Goal: Task Accomplishment & Management: Use online tool/utility

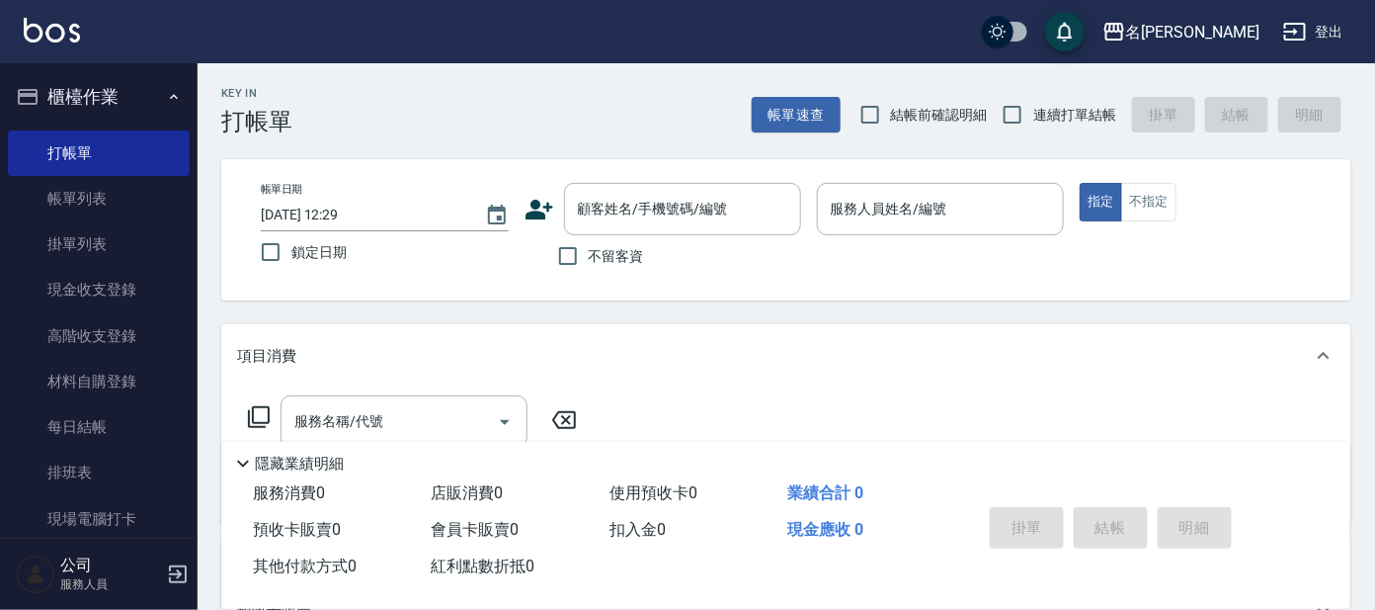
click at [651, 162] on div "帳單日期 [DATE] 12:29 鎖定日期 顧客姓名/手機號碼/編號 顧客姓名/手機號碼/編號 不留客資 服務人員姓名/編號 服務人員姓名/編號 指定 不指定" at bounding box center [786, 229] width 1130 height 141
click at [654, 183] on div "帳單日期 [DATE] 12:29 鎖定日期 顧客姓名/手機號碼/編號 顧客姓名/手機號碼/編號 不留客資 服務人員姓名/編號 服務人員姓名/編號 指定 不指定" at bounding box center [786, 229] width 1130 height 141
drag, startPoint x: 654, startPoint y: 183, endPoint x: 637, endPoint y: 203, distance: 25.9
click at [650, 205] on div "顧客姓名/手機號碼/編號 顧客姓名/手機號碼/編號" at bounding box center [682, 209] width 237 height 52
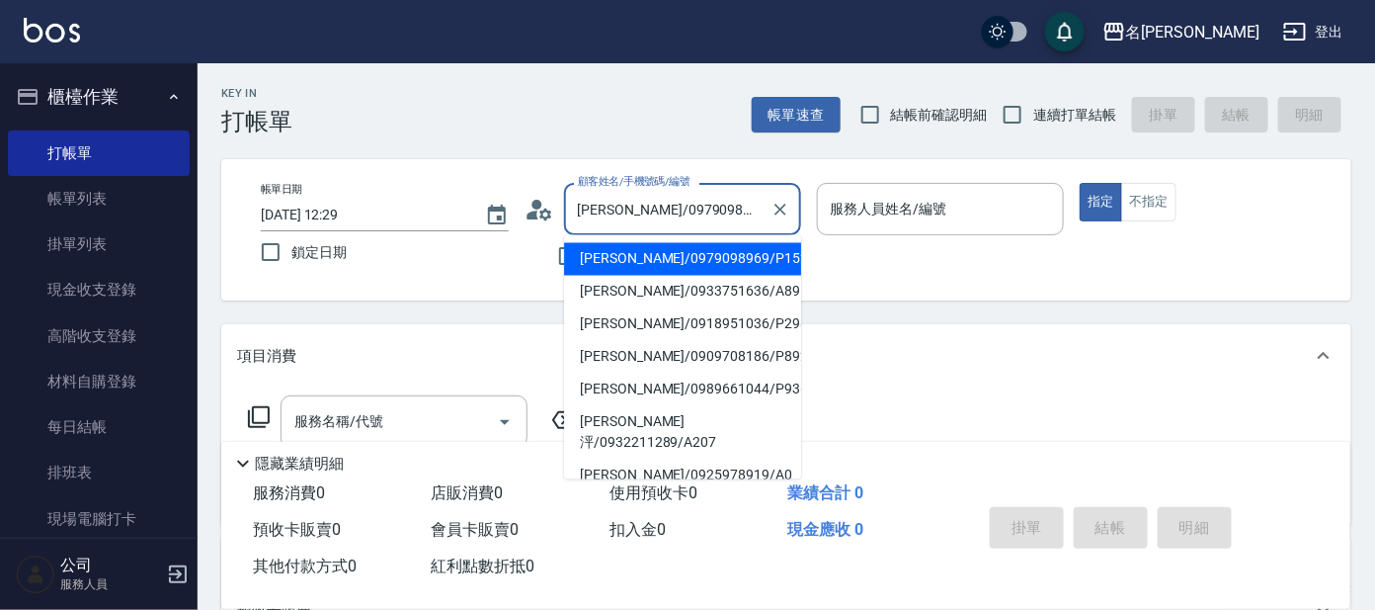
click at [645, 203] on input "[PERSON_NAME]/0979098969/P1526" at bounding box center [668, 209] width 190 height 35
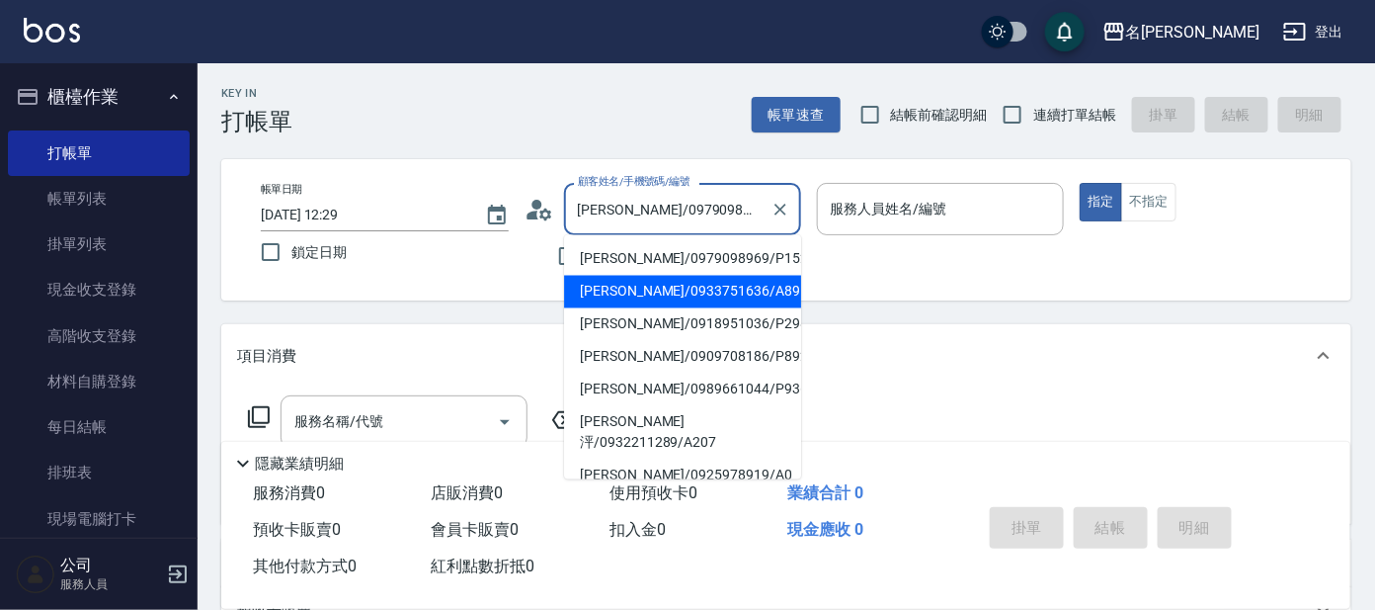
drag, startPoint x: 697, startPoint y: 280, endPoint x: 684, endPoint y: 260, distance: 23.6
click at [698, 272] on ul "[PERSON_NAME]/0979098969/P1526 [PERSON_NAME]/0933751636/A89 [PERSON_NAME]/09189…" at bounding box center [682, 357] width 237 height 244
click at [641, 279] on li "[PERSON_NAME]/0933751636/A89" at bounding box center [682, 292] width 237 height 33
type input "[PERSON_NAME]/0933751636/A89"
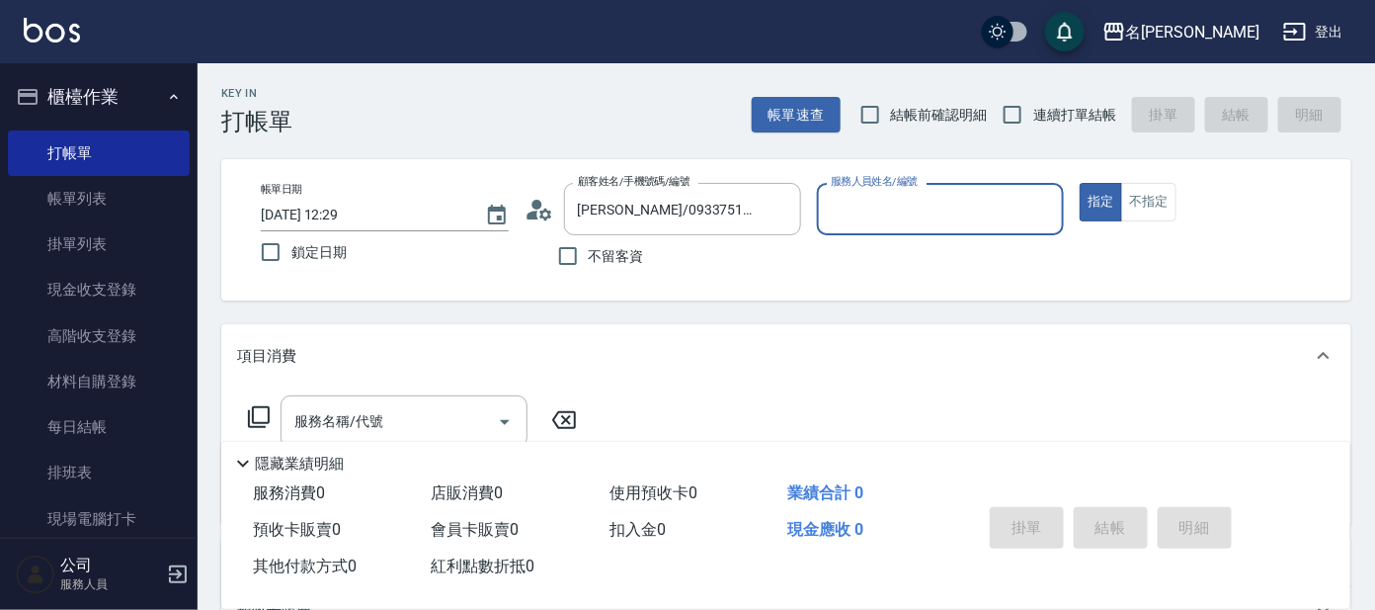
type input "[PERSON_NAME]-1"
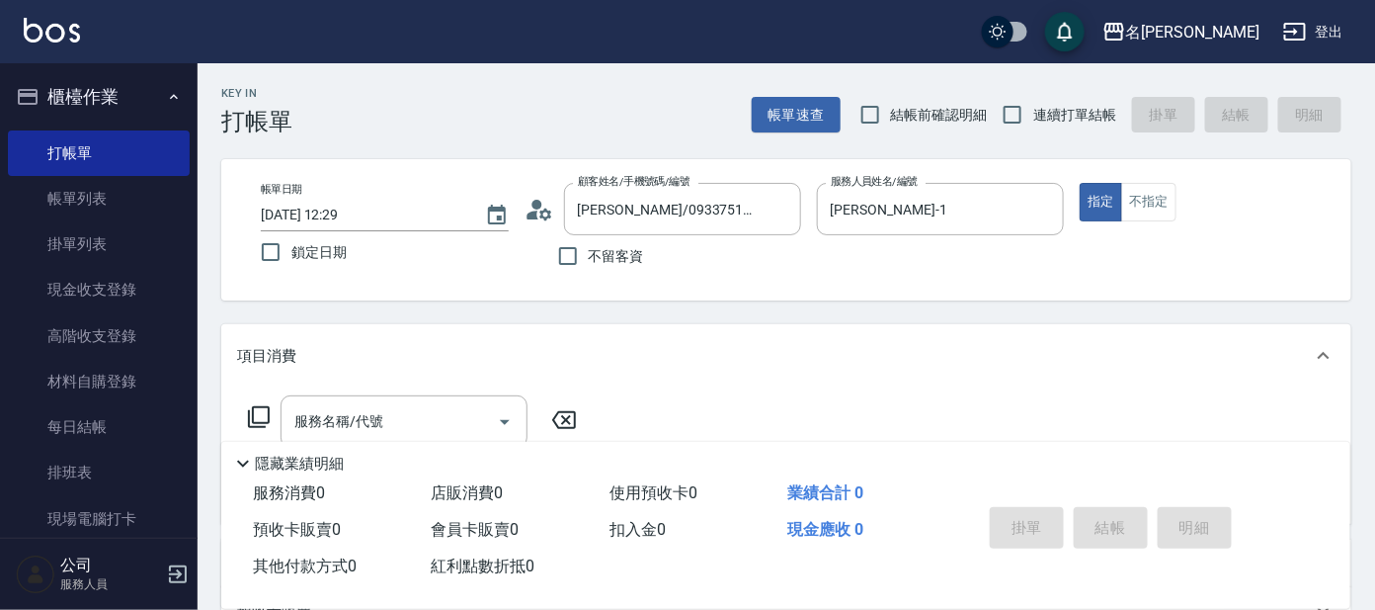
click at [532, 207] on icon at bounding box center [540, 210] width 30 height 30
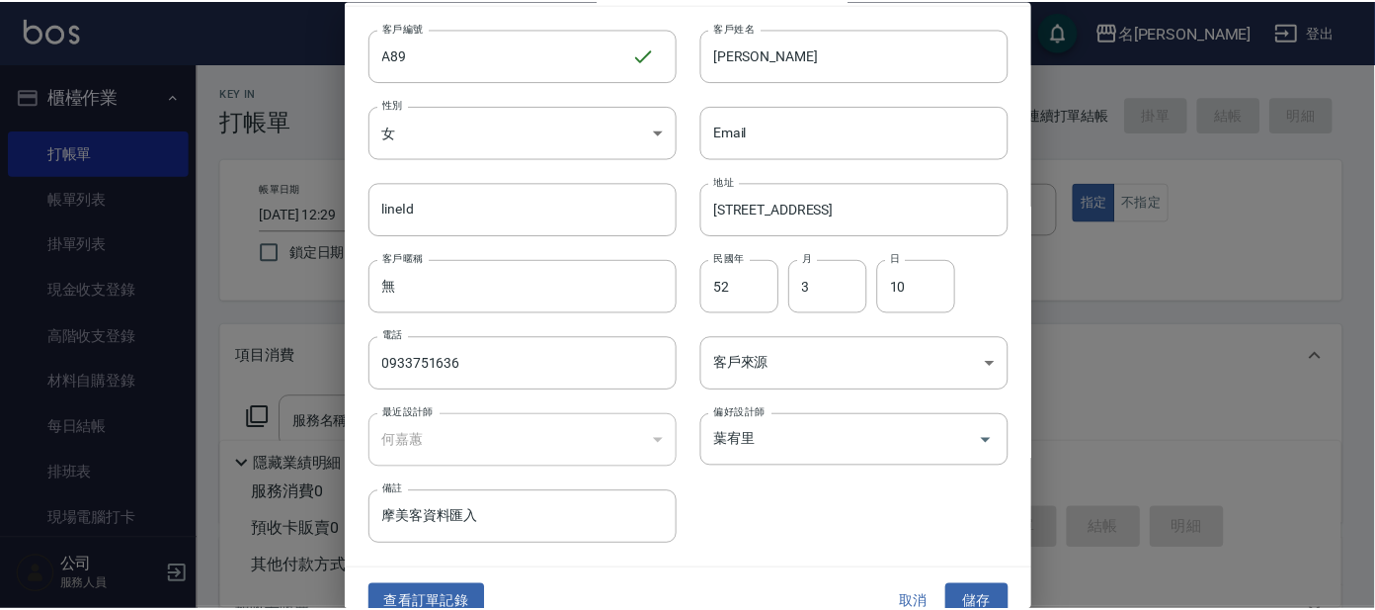
scroll to position [74, 0]
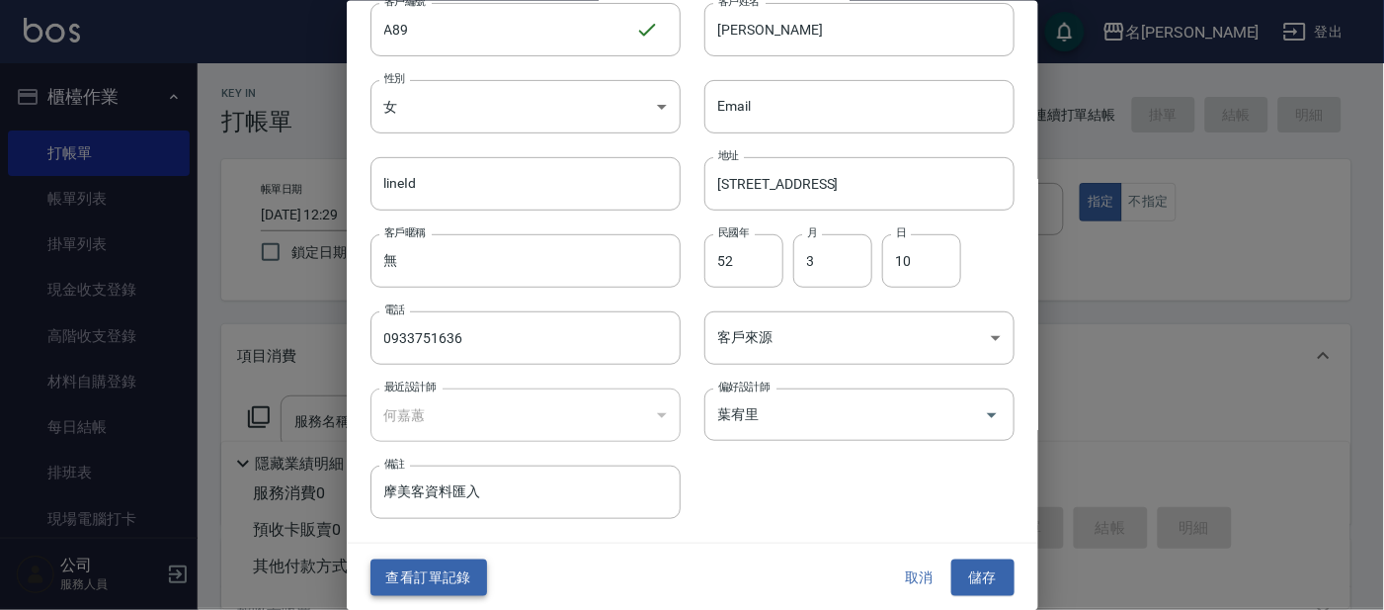
click at [443, 580] on button "查看訂單記錄" at bounding box center [428, 577] width 117 height 37
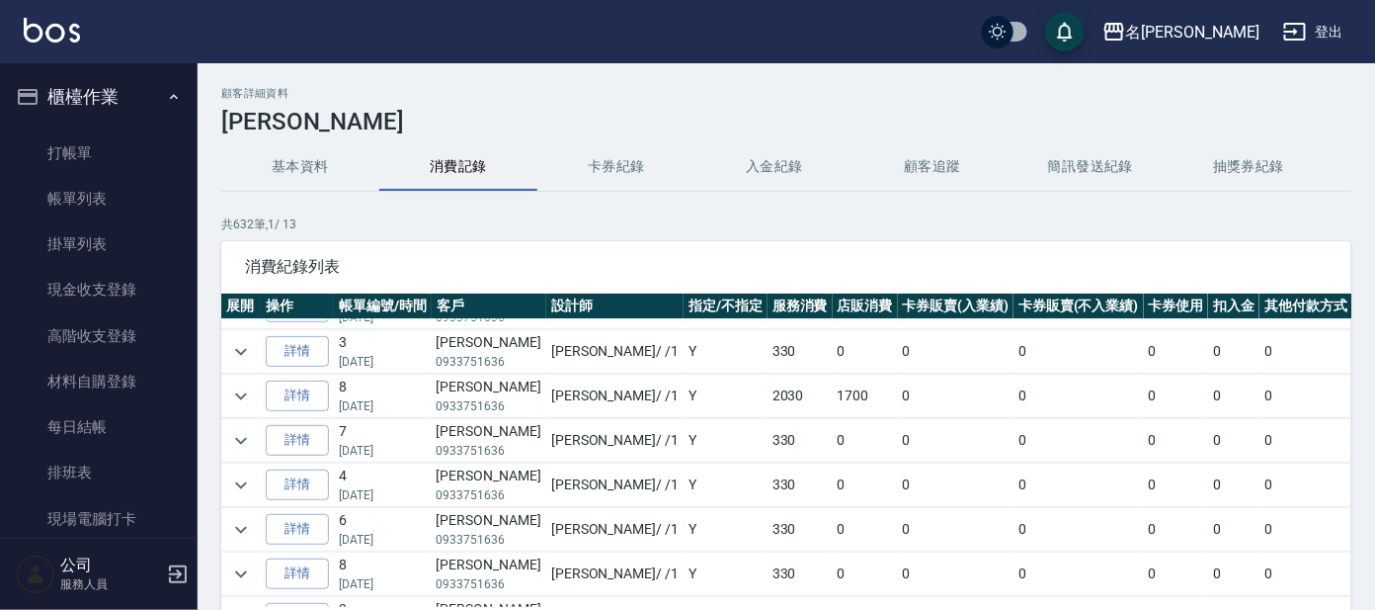
scroll to position [740, 0]
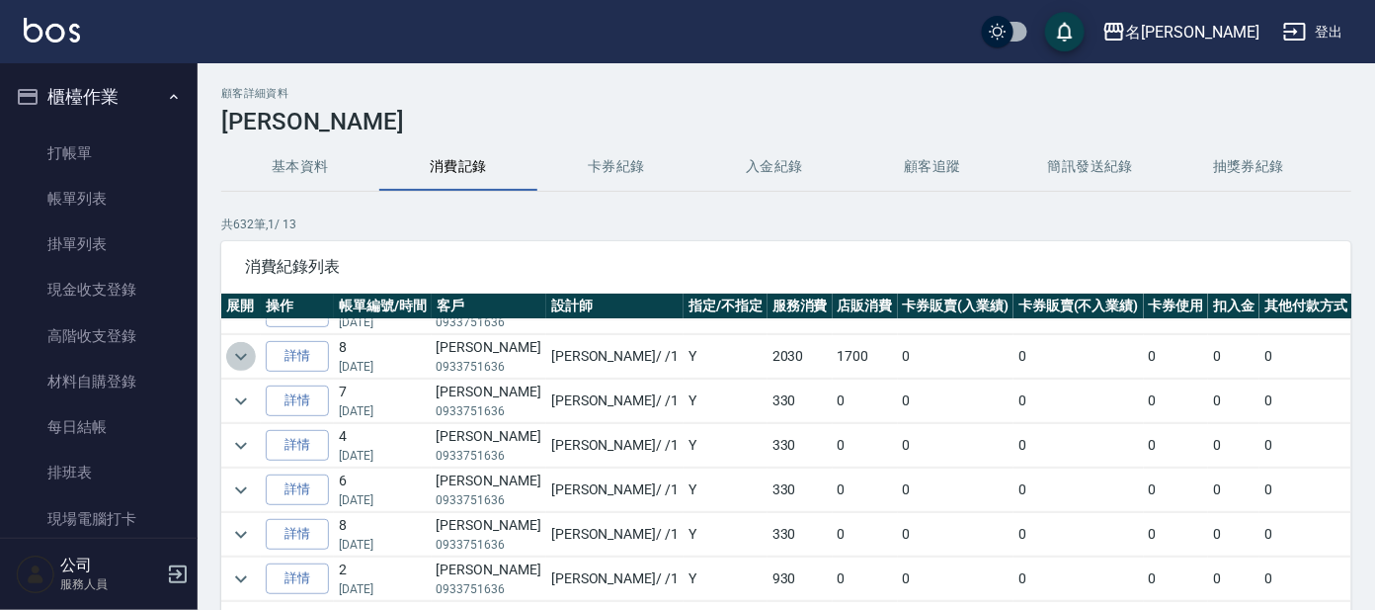
click at [246, 350] on icon "expand row" at bounding box center [241, 357] width 24 height 24
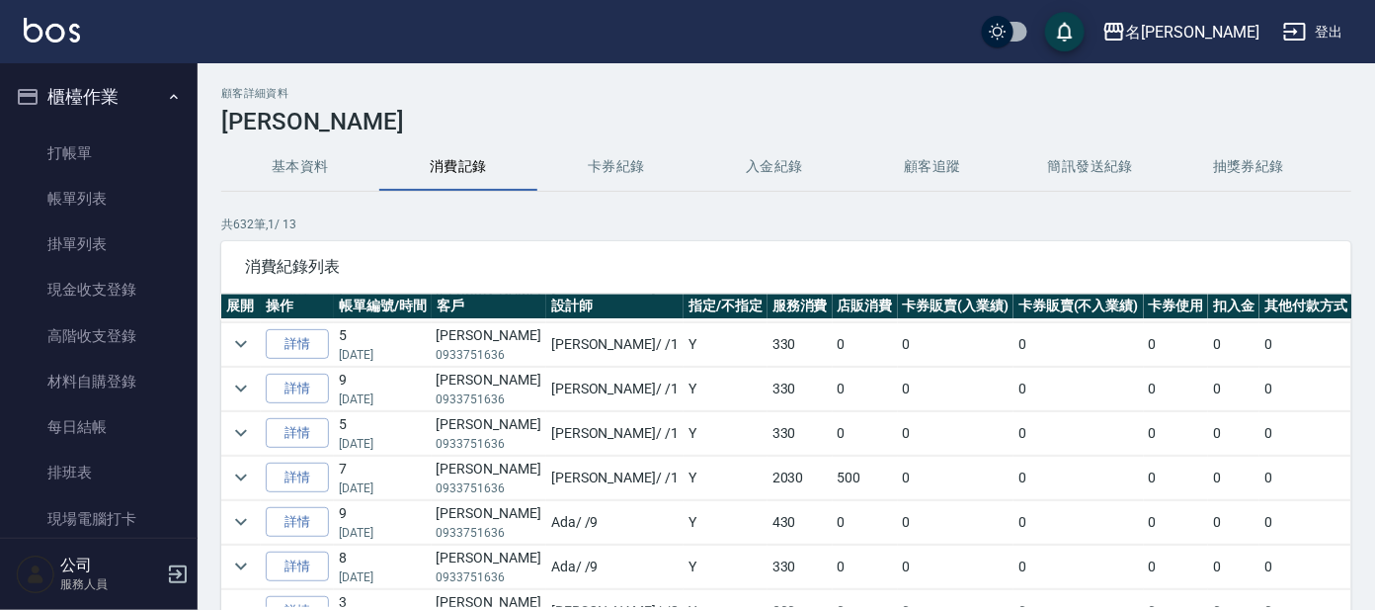
scroll to position [1604, 0]
click at [236, 425] on icon "expand row" at bounding box center [241, 436] width 24 height 24
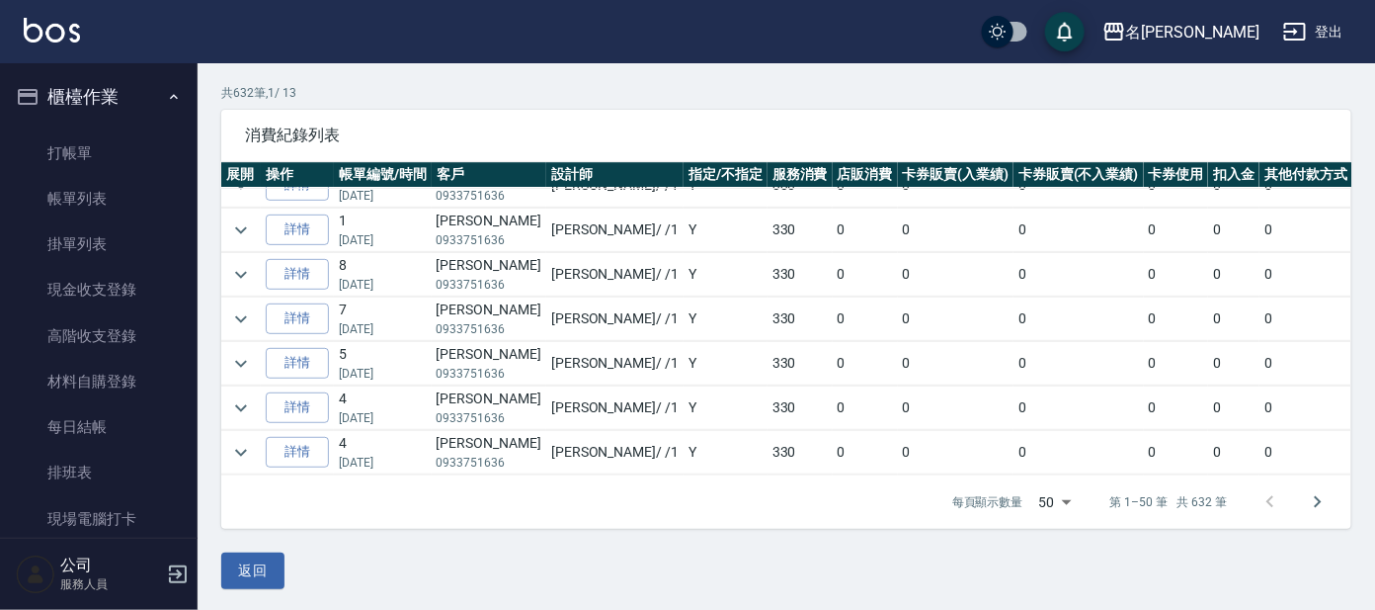
scroll to position [133, 0]
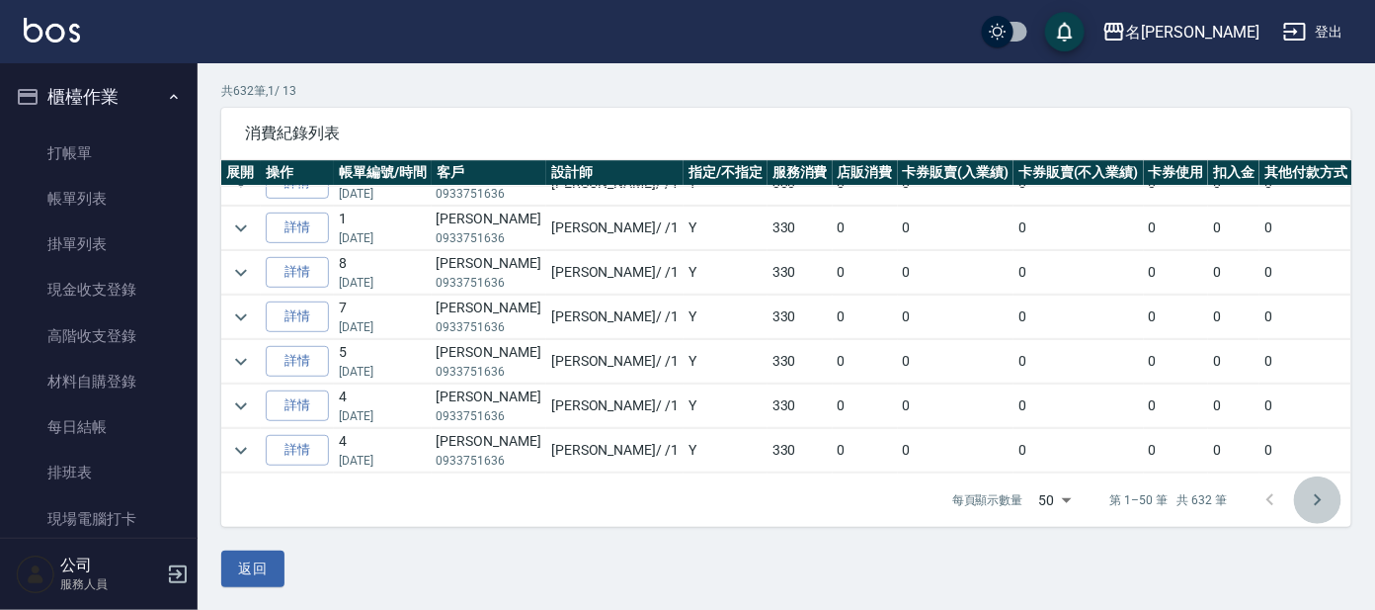
click at [1319, 498] on icon "Go to next page" at bounding box center [1318, 500] width 7 height 12
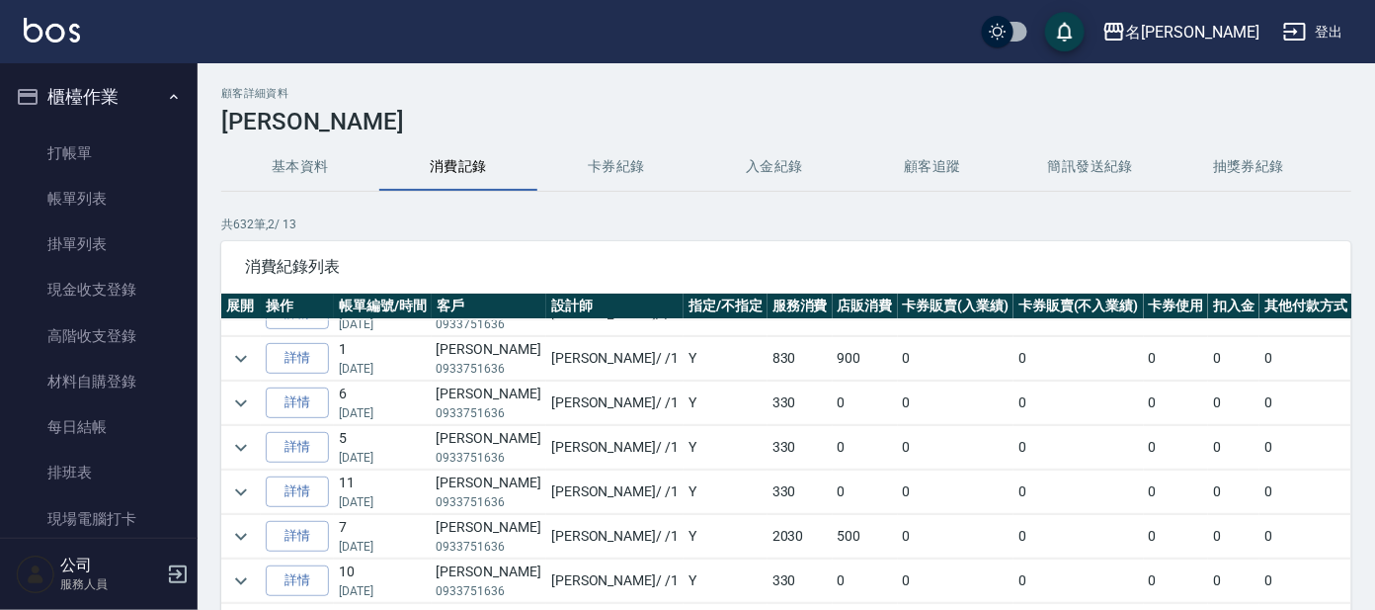
scroll to position [246, 0]
click at [245, 487] on icon "expand row" at bounding box center [241, 495] width 24 height 24
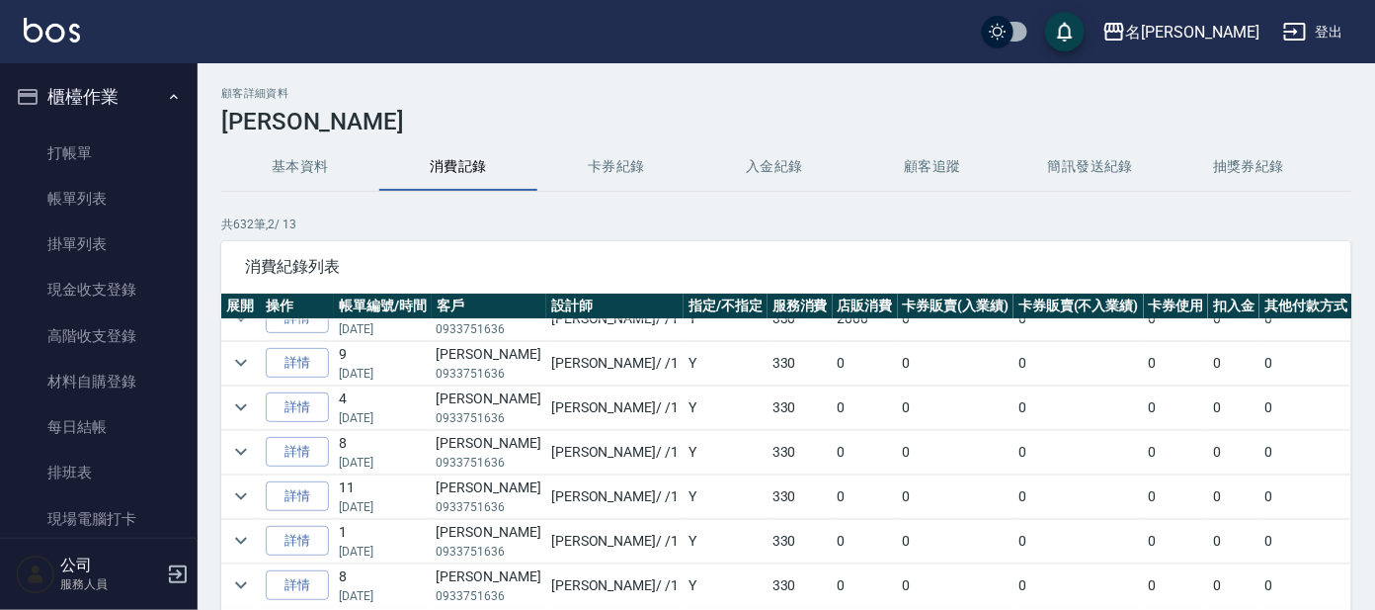
scroll to position [1110, 0]
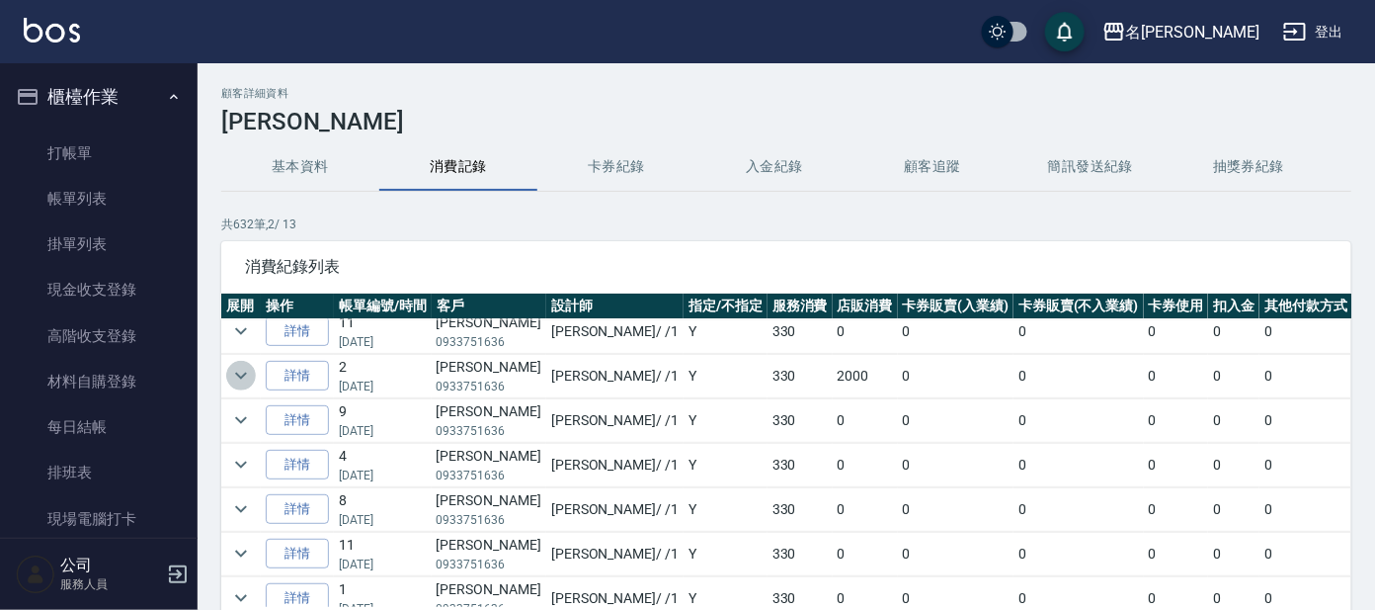
click at [236, 371] on icon "expand row" at bounding box center [241, 376] width 24 height 24
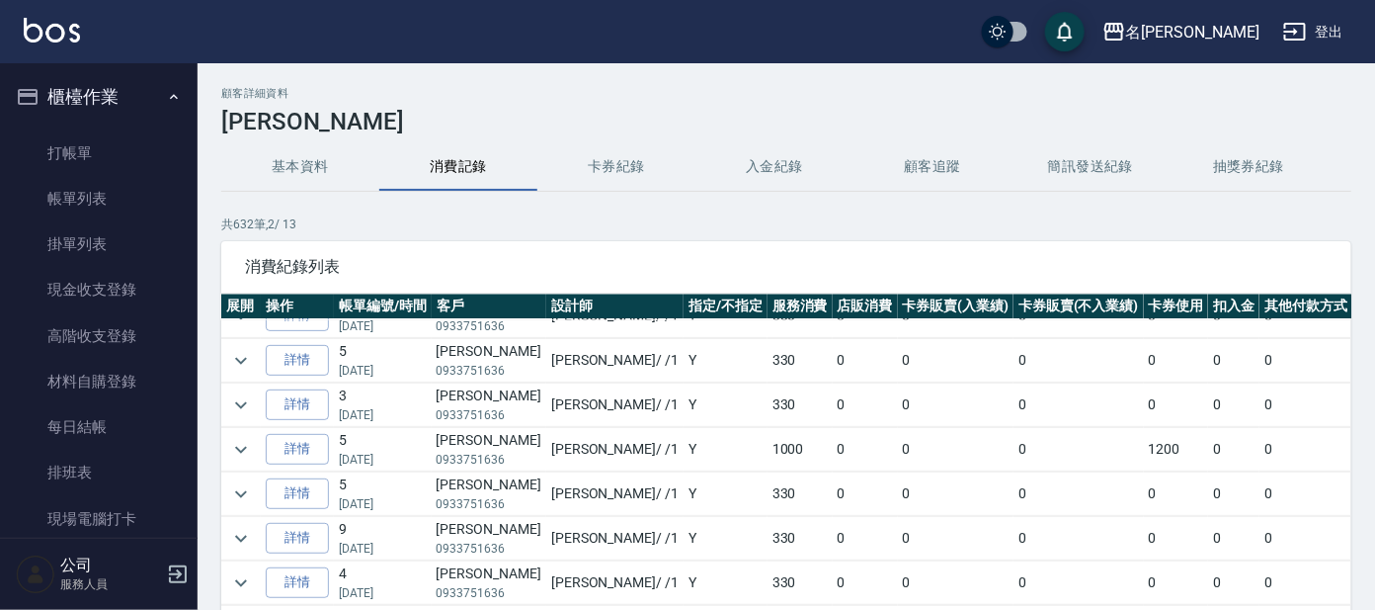
scroll to position [1851, 0]
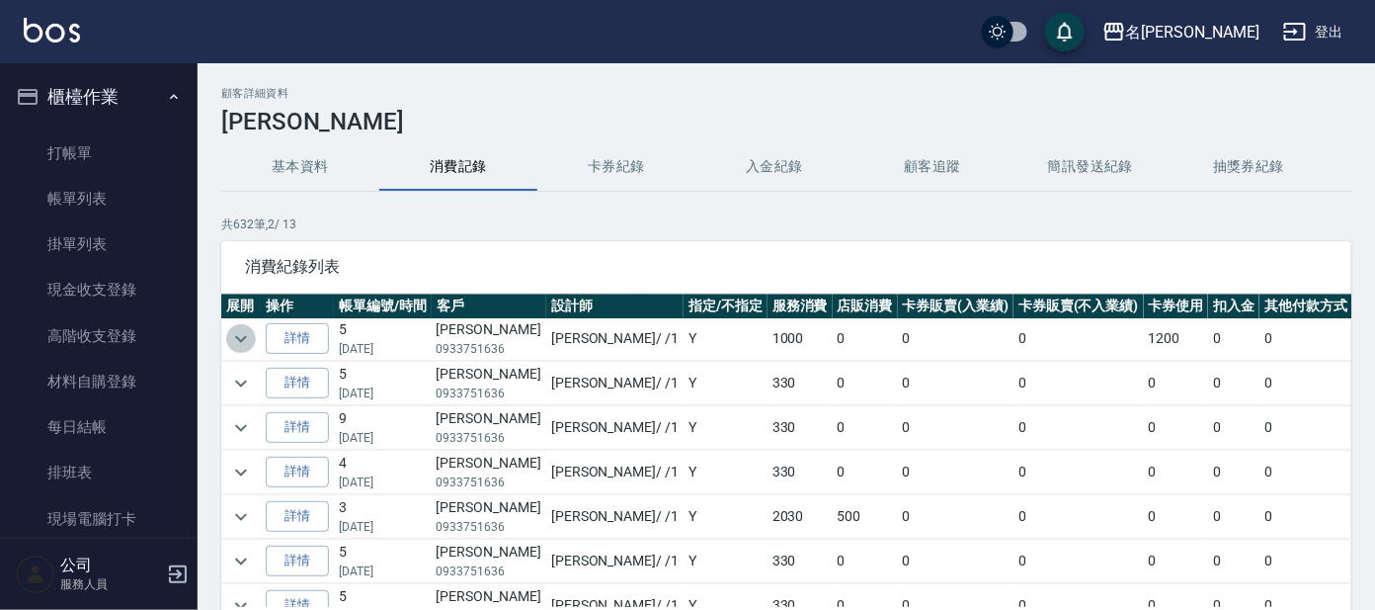
click at [240, 331] on icon "expand row" at bounding box center [241, 339] width 24 height 24
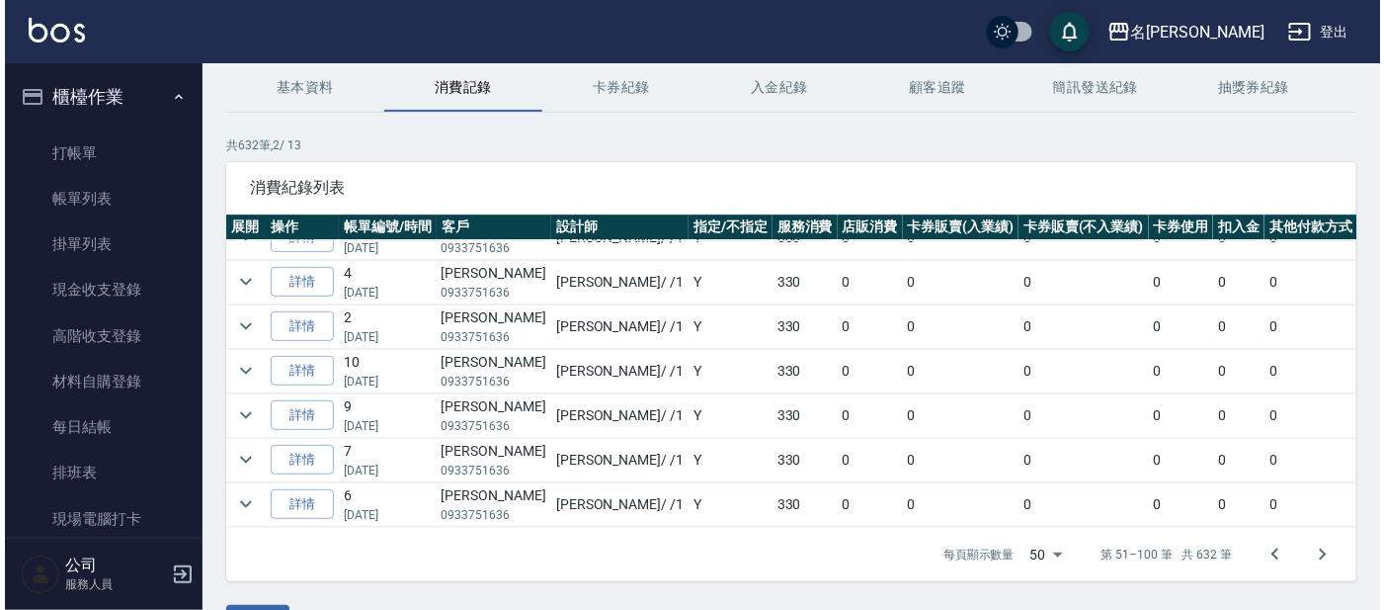
scroll to position [133, 0]
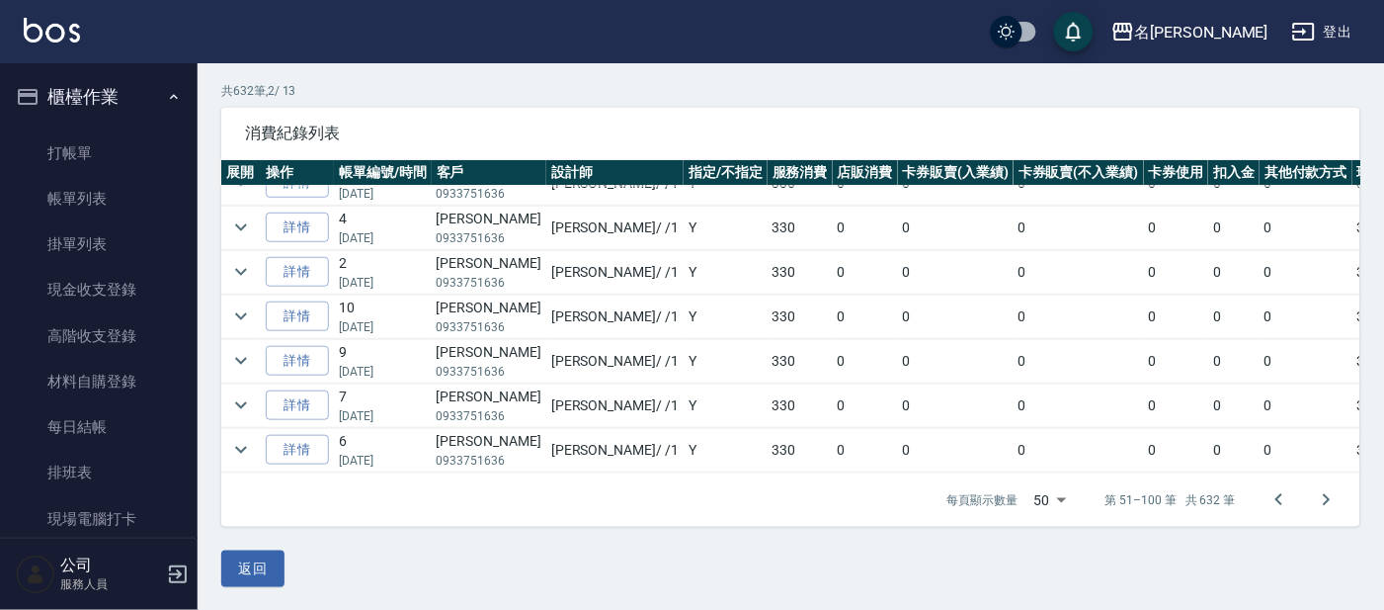
click at [1038, 494] on body "名留大龍 登出 櫃檯作業 打帳單 帳單列表 掛單列表 現金收支登錄 高階收支登錄 材料自購登錄 每日結帳 排班表 現場電腦打卡 預約管理 預約管理 單日預約紀…" at bounding box center [692, 239] width 1384 height 744
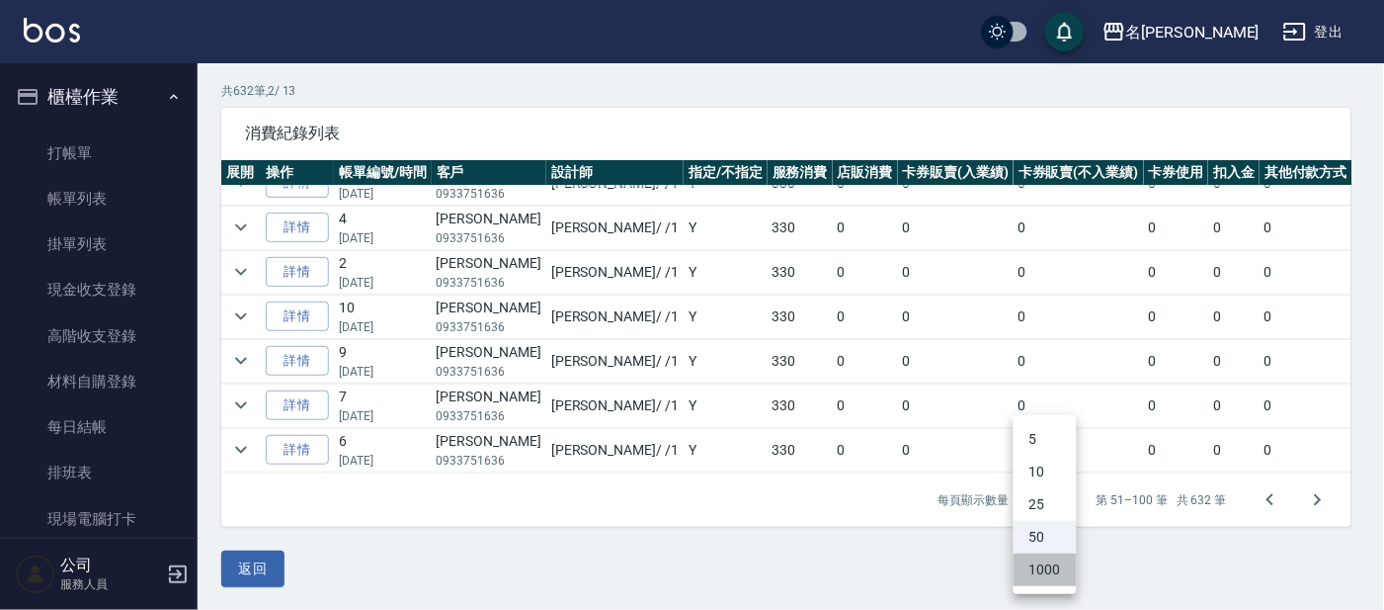
click at [1053, 563] on li "1000" at bounding box center [1045, 569] width 63 height 33
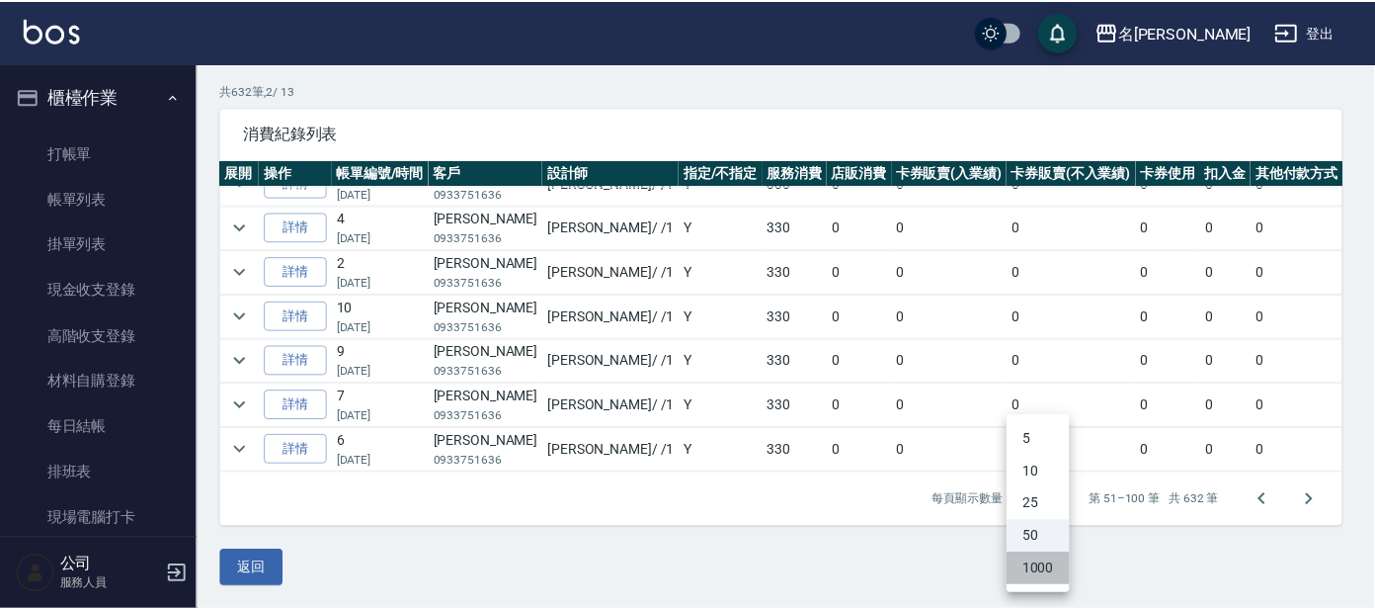
scroll to position [0, 0]
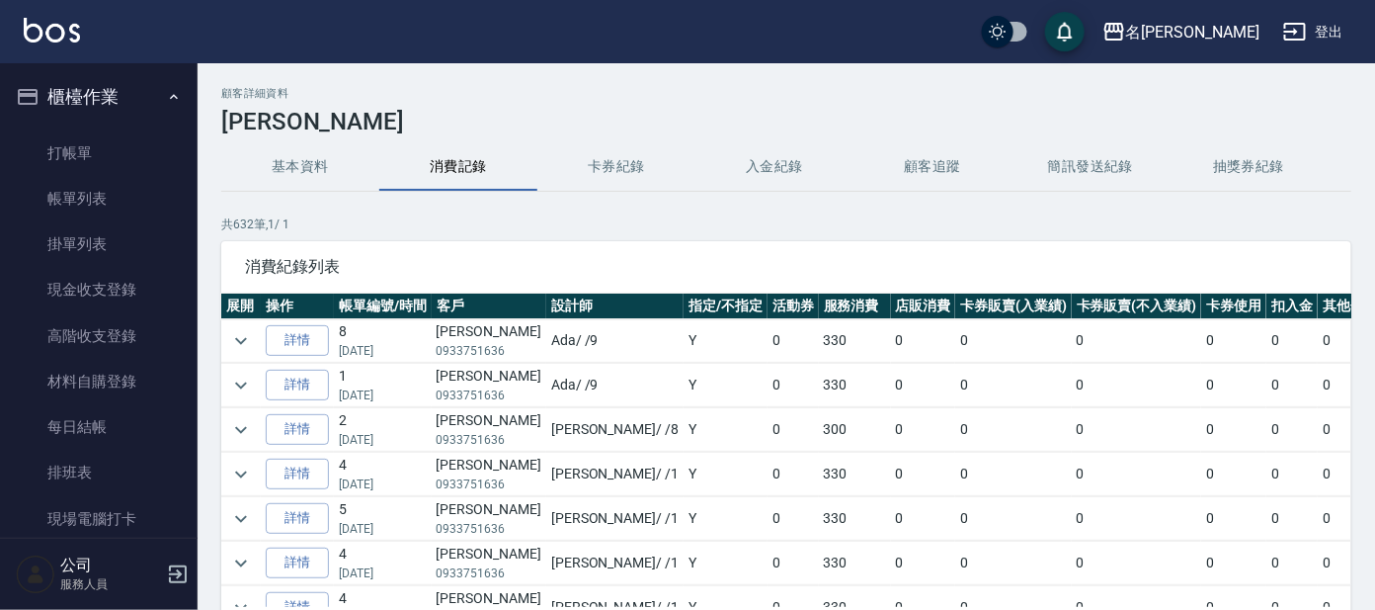
click at [1333, 249] on div "共 632 筆, 1 / 1 消費紀錄列表 展開 操作 帳單編號/時間 客戶 設計師 指定/不指定 活動券 服務消費 店販消費 卡券販賣(入業績) 卡券販賣(…" at bounding box center [786, 437] width 1130 height 445
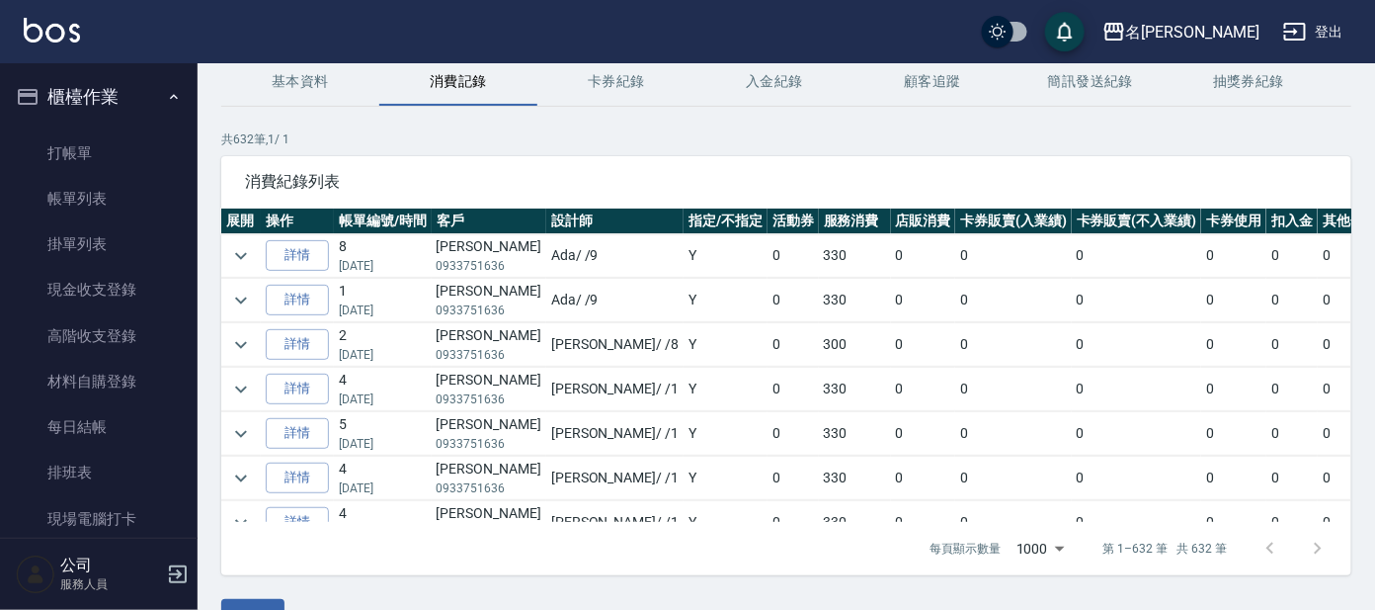
drag, startPoint x: 1142, startPoint y: 349, endPoint x: 1077, endPoint y: 352, distance: 65.3
click at [1201, 352] on td "0" at bounding box center [1233, 344] width 65 height 43
drag, startPoint x: 1077, startPoint y: 352, endPoint x: 933, endPoint y: 165, distance: 236.0
click at [933, 165] on div "消費紀錄列表" at bounding box center [786, 181] width 1130 height 51
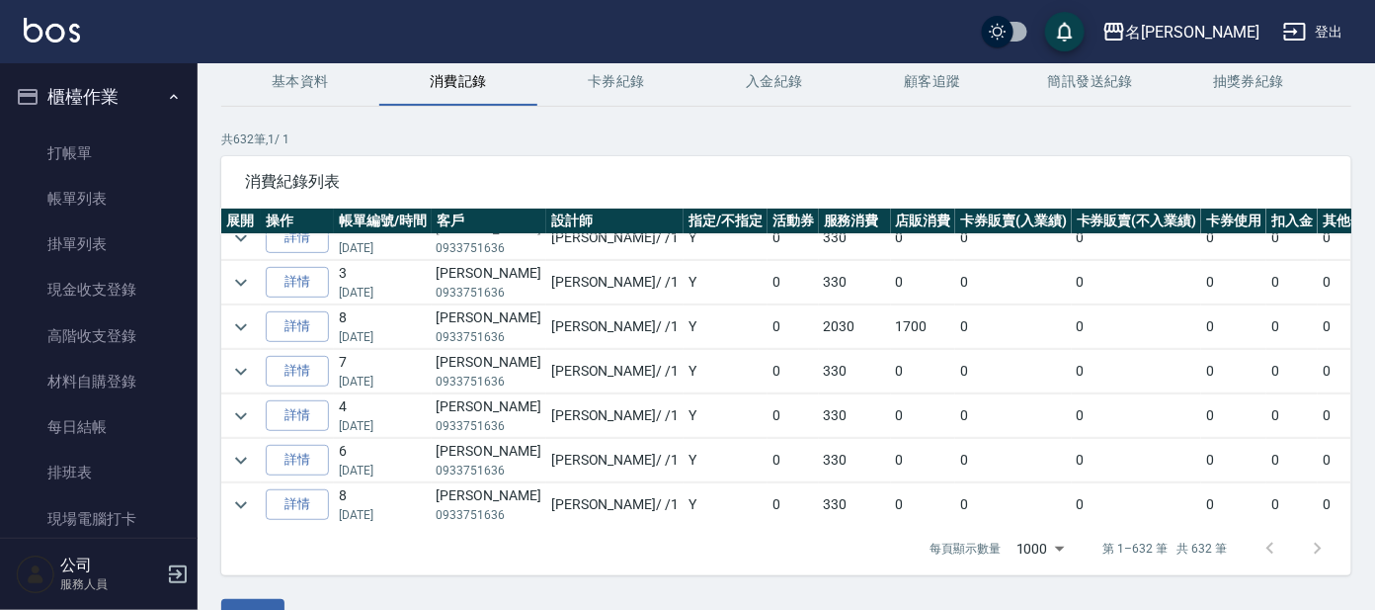
scroll to position [740, 0]
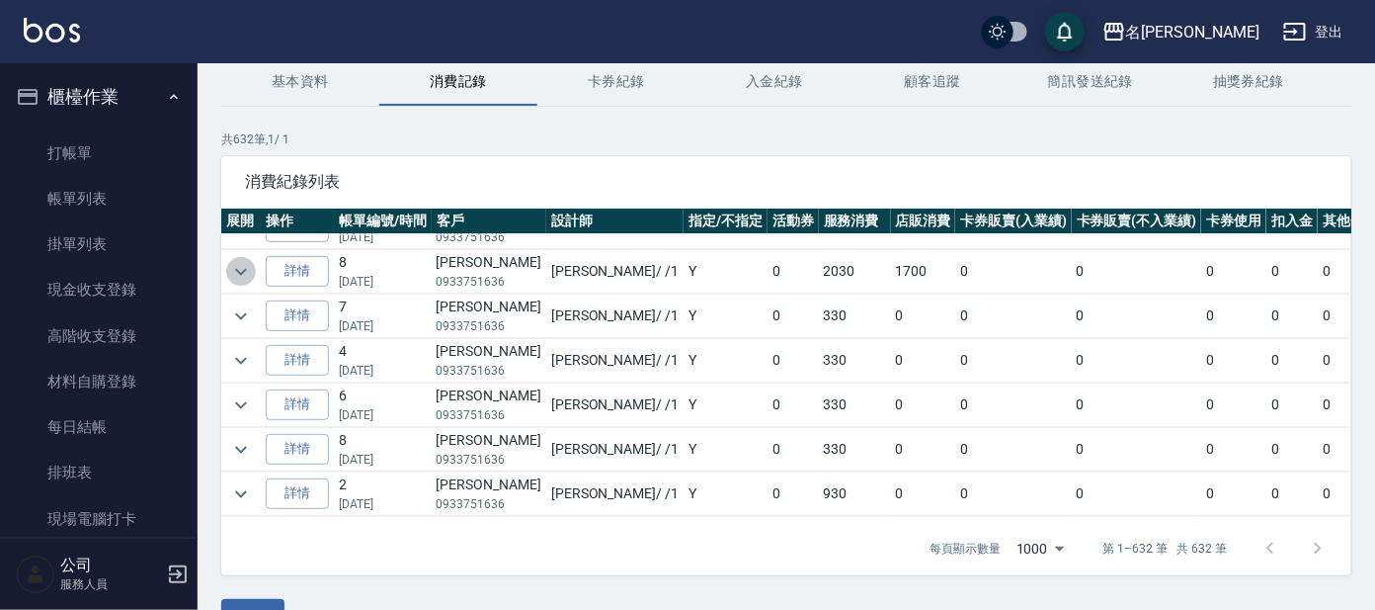
click at [243, 266] on icon "expand row" at bounding box center [241, 272] width 24 height 24
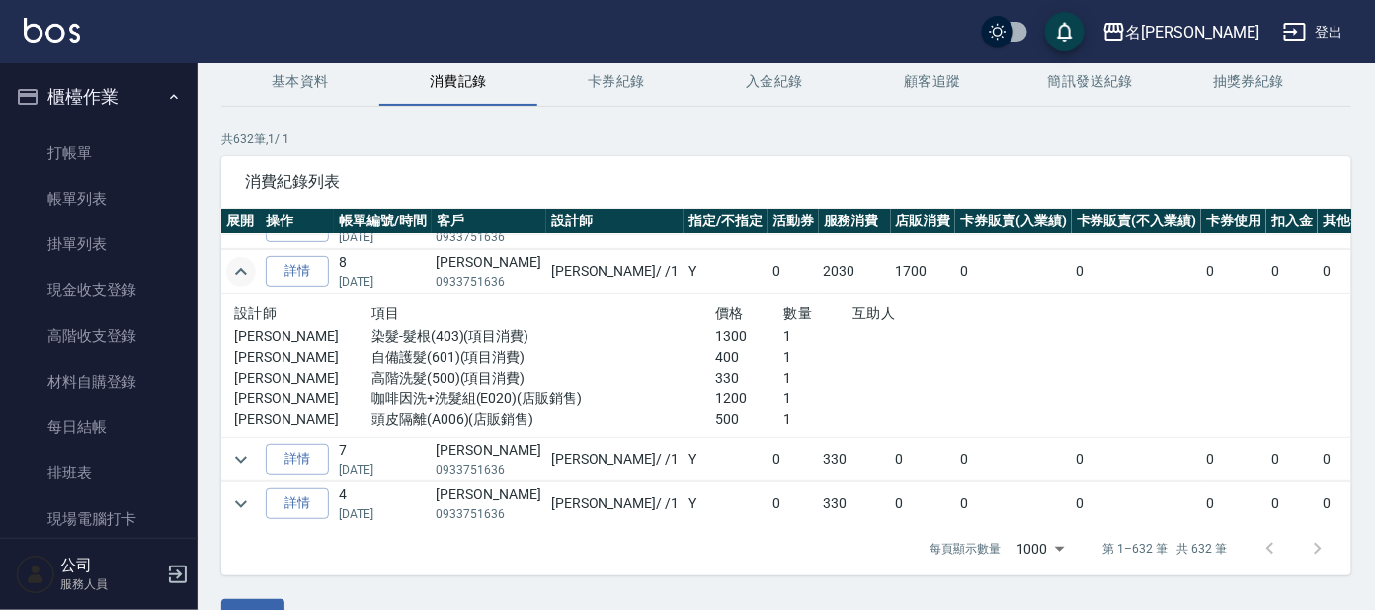
click at [235, 268] on icon "expand row" at bounding box center [241, 272] width 24 height 24
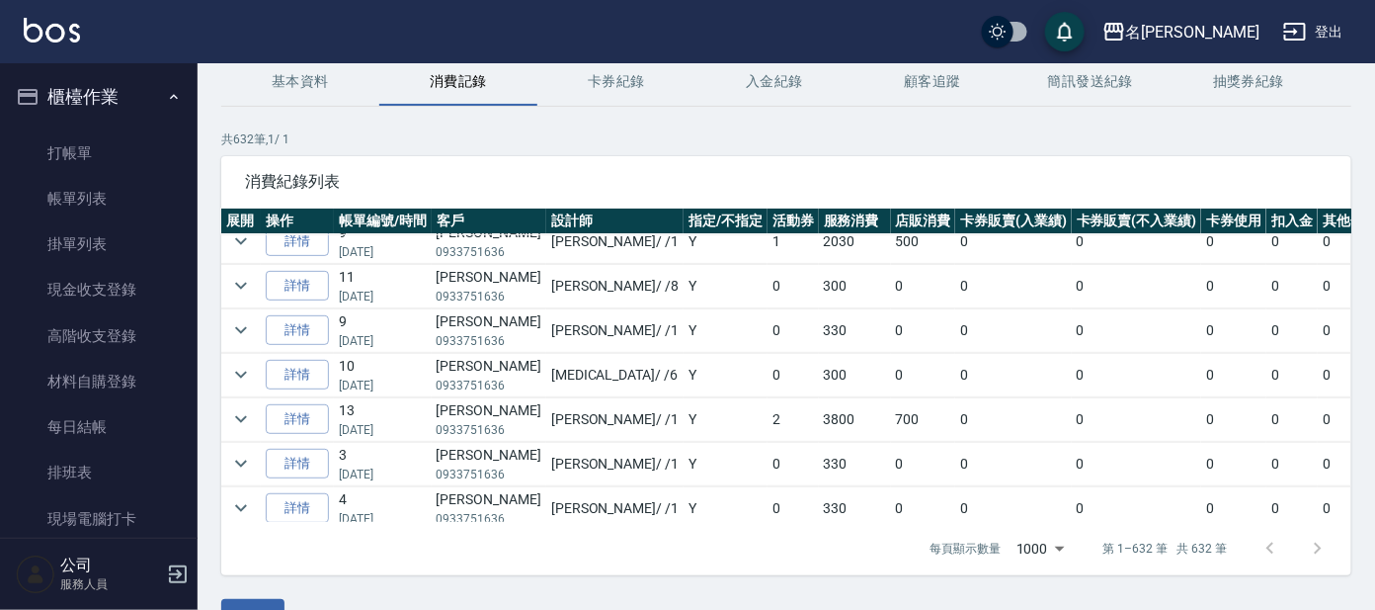
scroll to position [5186, 0]
click at [246, 380] on icon "expand row" at bounding box center [241, 377] width 24 height 24
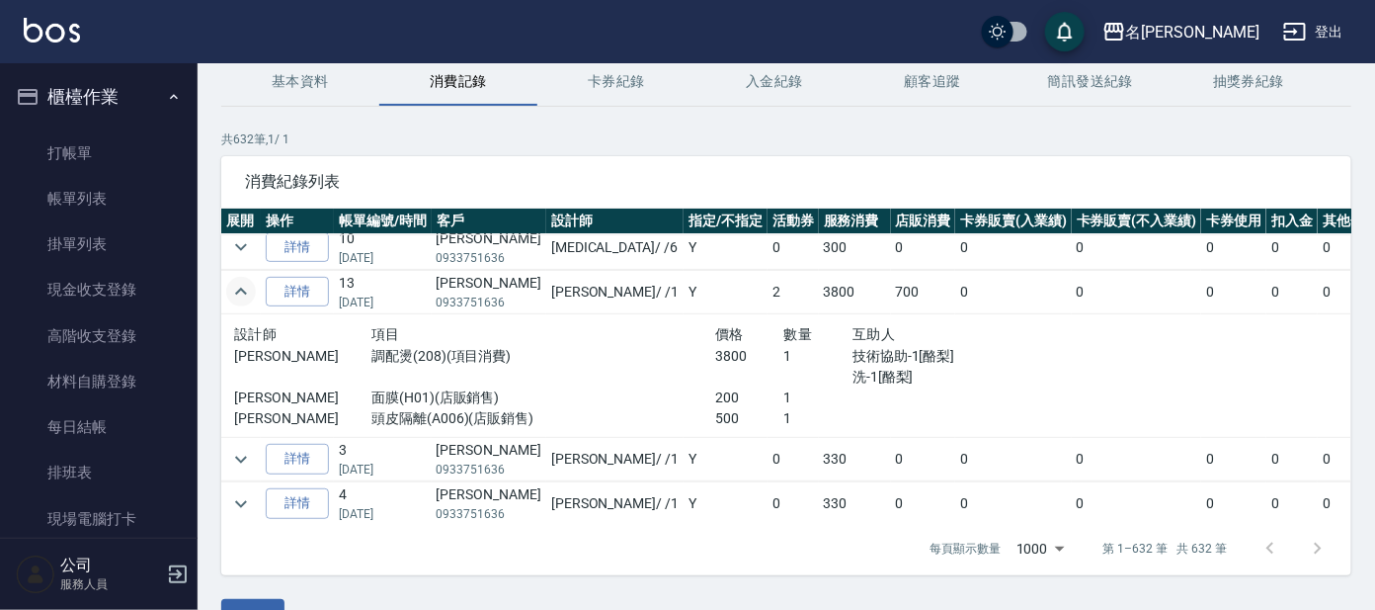
scroll to position [5309, 0]
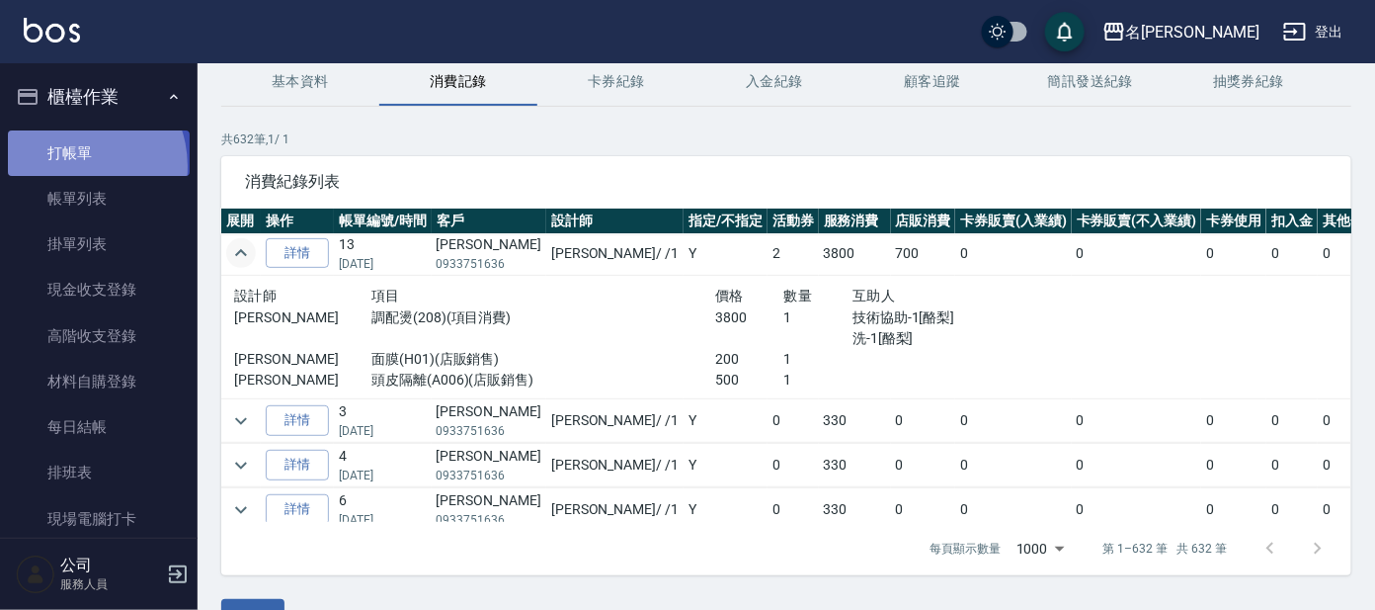
click at [71, 166] on link "打帳單" at bounding box center [99, 152] width 182 height 45
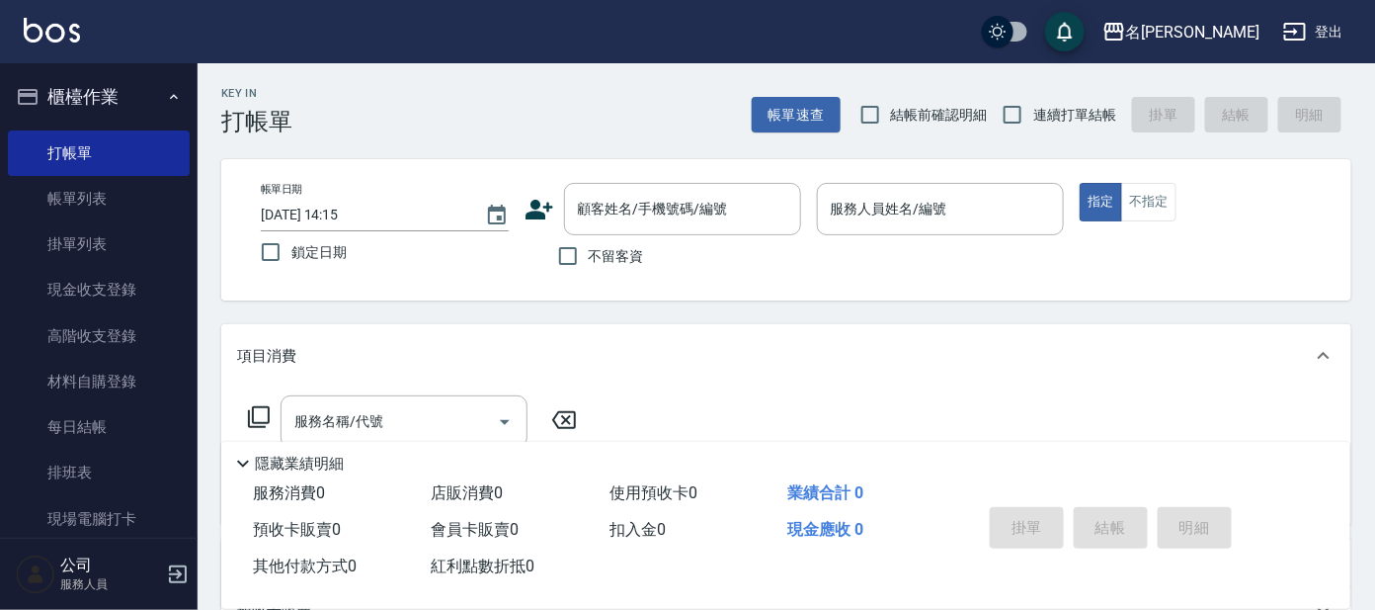
click at [1051, 114] on span "連續打單結帳" at bounding box center [1074, 115] width 83 height 21
click at [1033, 114] on input "連續打單結帳" at bounding box center [1012, 114] width 41 height 41
checkbox input "true"
